Goal: Check status

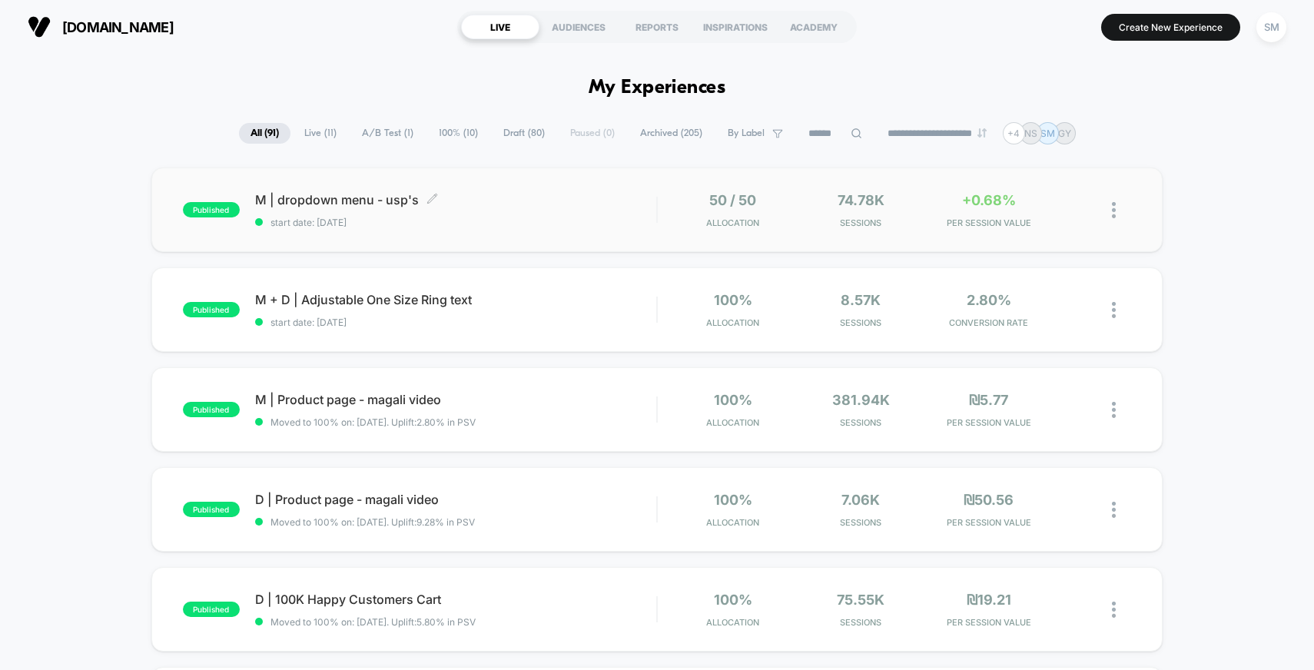
click at [480, 197] on span "M | dropdown menu - usp's Click to edit experience details" at bounding box center [456, 199] width 402 height 15
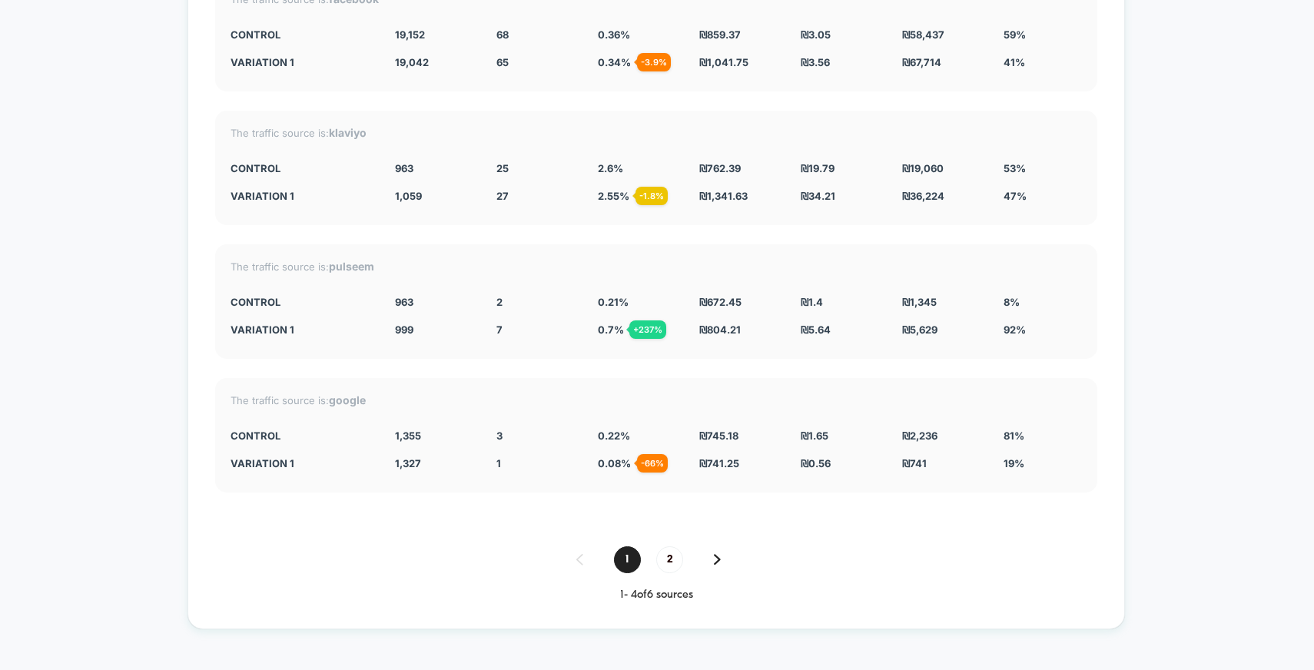
scroll to position [2892, 0]
